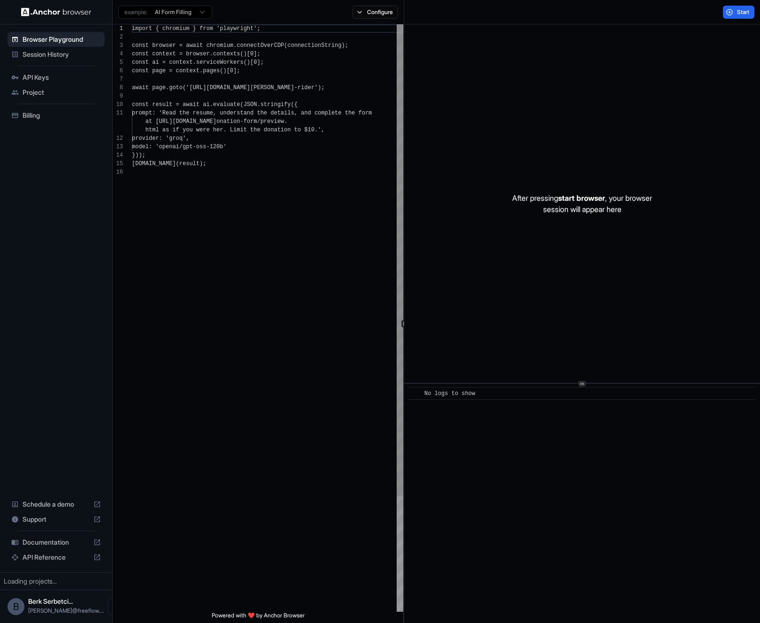
scroll to position [84, 0]
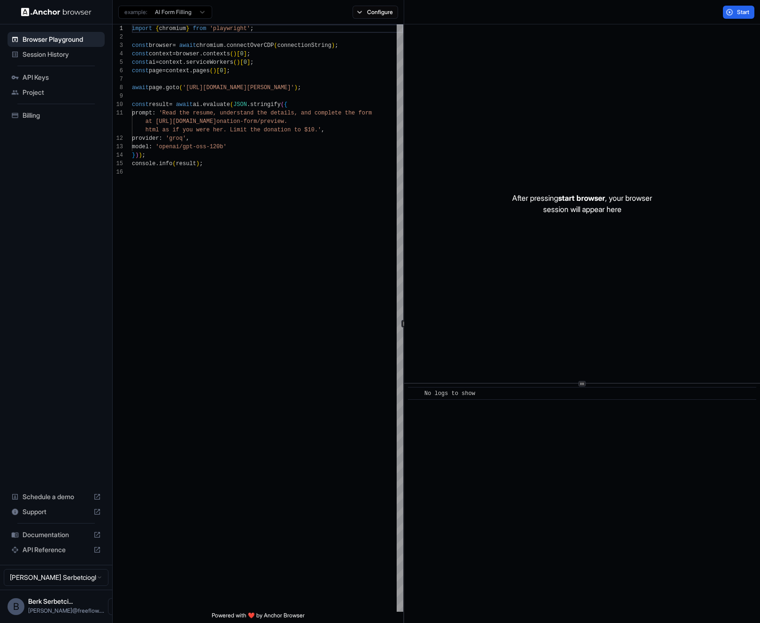
click at [51, 46] on ul "Browser Playground Session History API Keys Project Billing" at bounding box center [56, 77] width 105 height 99
click at [51, 54] on span "Session History" at bounding box center [62, 54] width 78 height 9
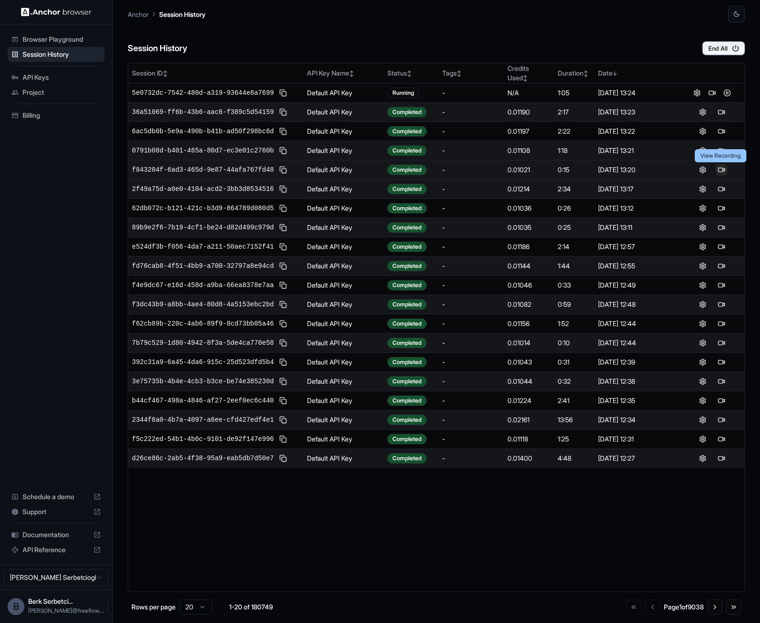
click at [723, 170] on button at bounding box center [720, 169] width 11 height 11
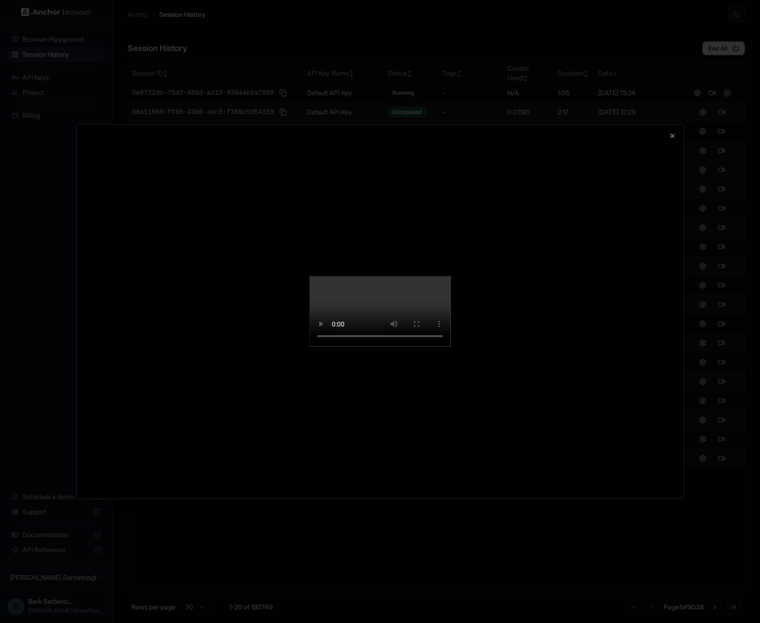
click at [104, 358] on div at bounding box center [379, 312] width 607 height 374
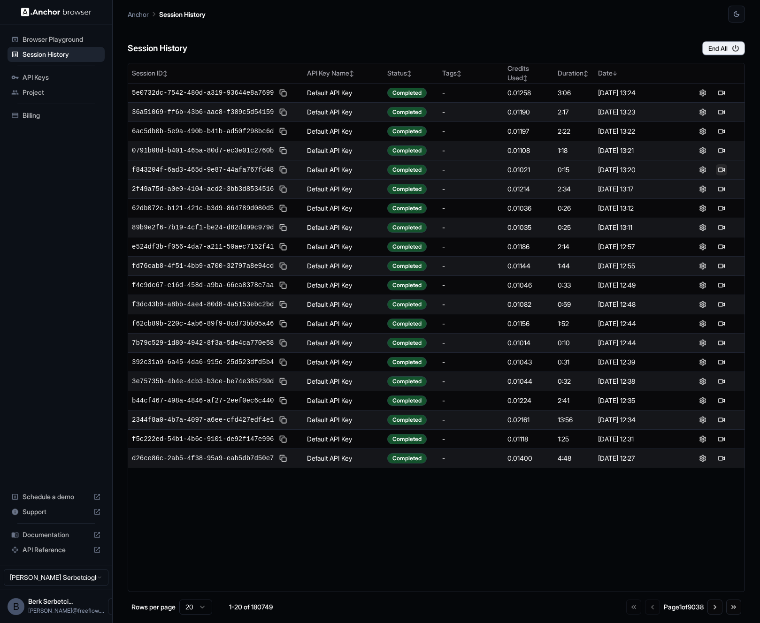
click at [721, 172] on button at bounding box center [720, 169] width 11 height 11
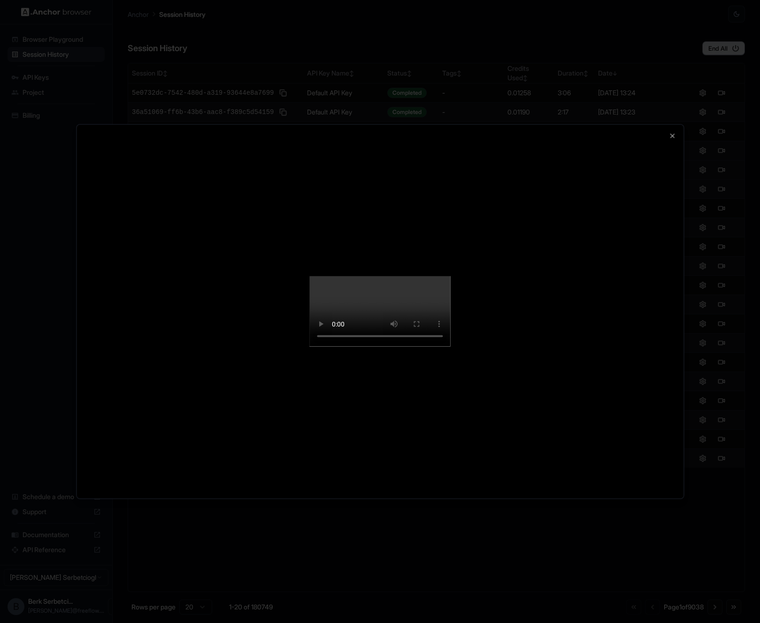
click at [145, 568] on div at bounding box center [380, 311] width 760 height 623
